Goal: Transaction & Acquisition: Purchase product/service

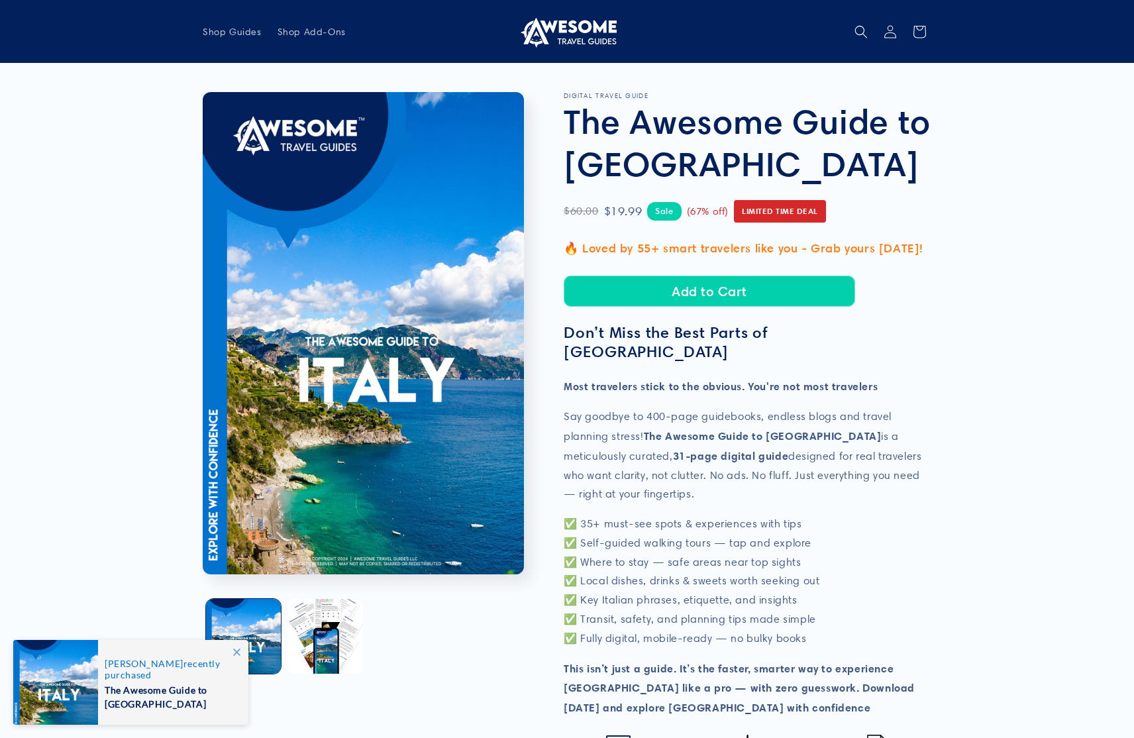
click at [235, 652] on icon at bounding box center [236, 651] width 7 height 7
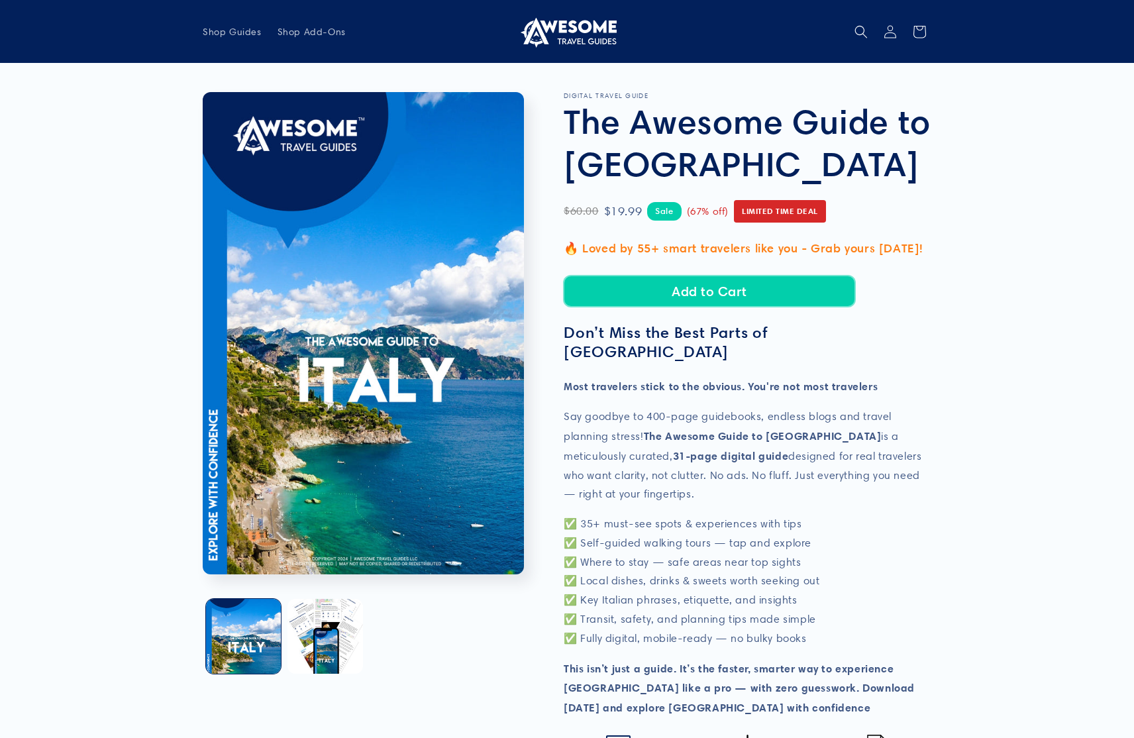
click at [713, 291] on button "Add to Cart" at bounding box center [709, 291] width 291 height 31
